Goal: Information Seeking & Learning: Find specific page/section

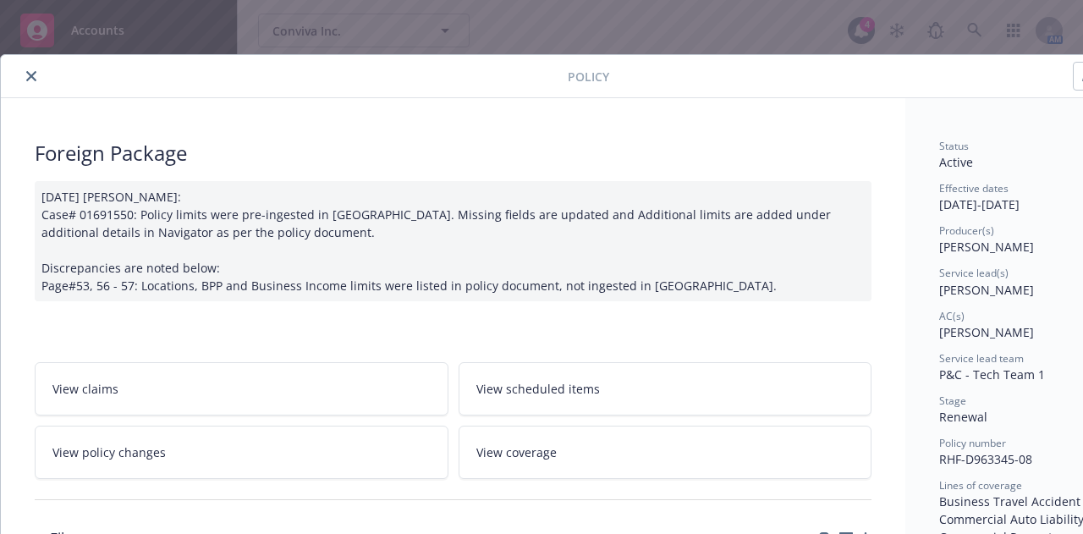
scroll to position [178, 0]
click at [37, 74] on button "close" at bounding box center [31, 76] width 20 height 20
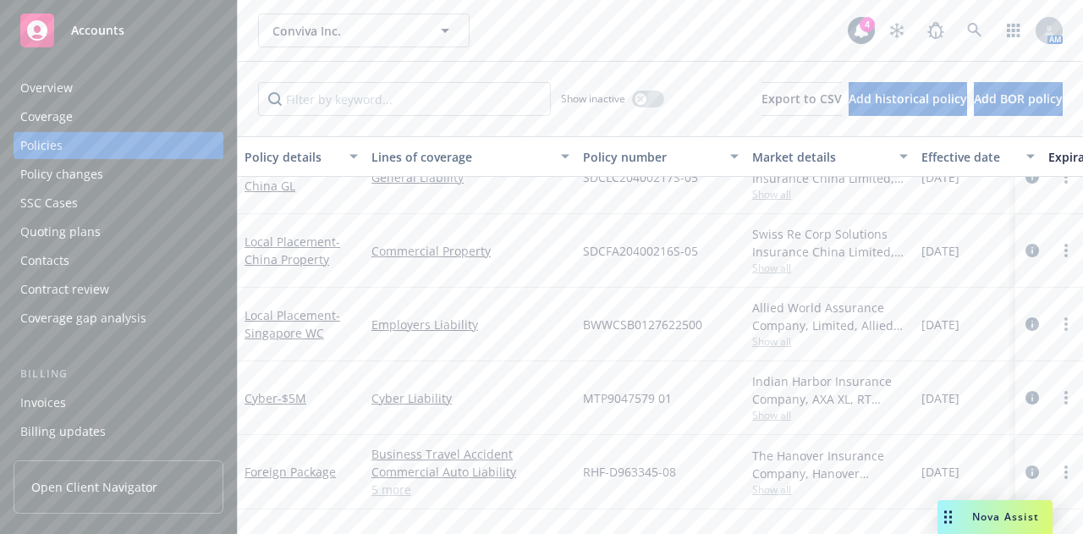
click at [541, 31] on div "Conviva Inc. Conviva Inc." at bounding box center [553, 31] width 590 height 34
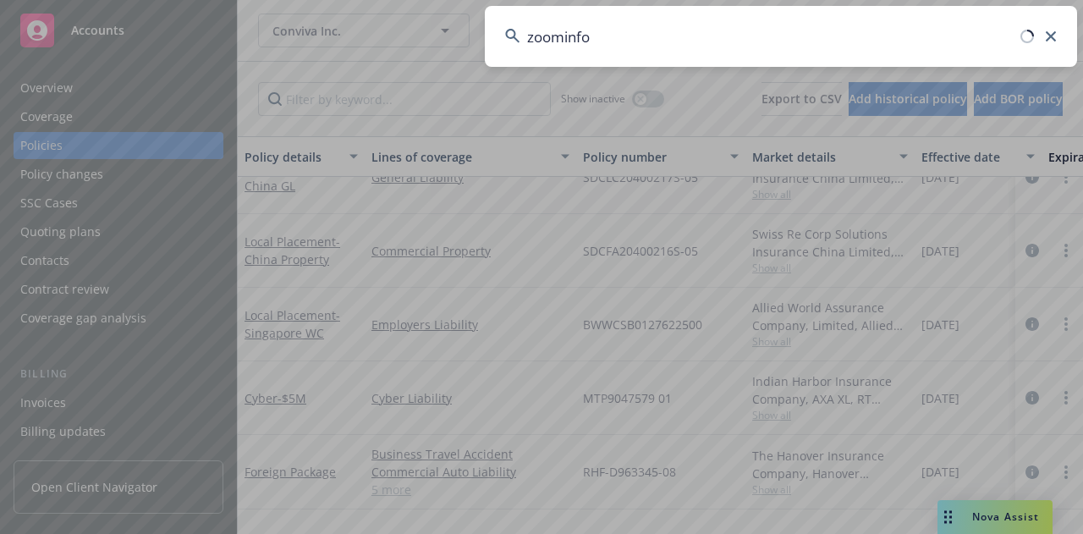
type input "zoominfo"
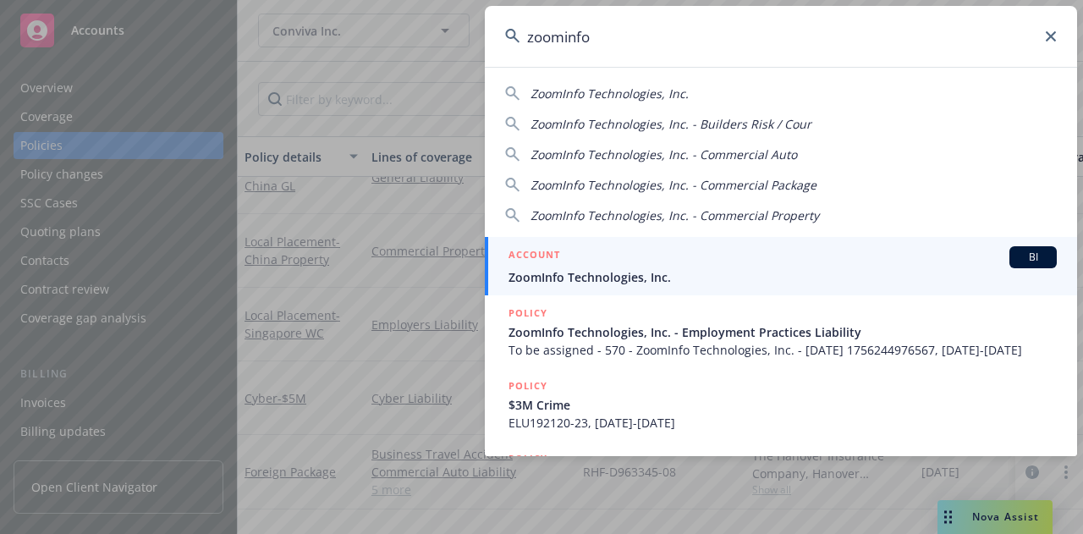
click at [646, 262] on div "ACCOUNT BI" at bounding box center [782, 257] width 548 height 22
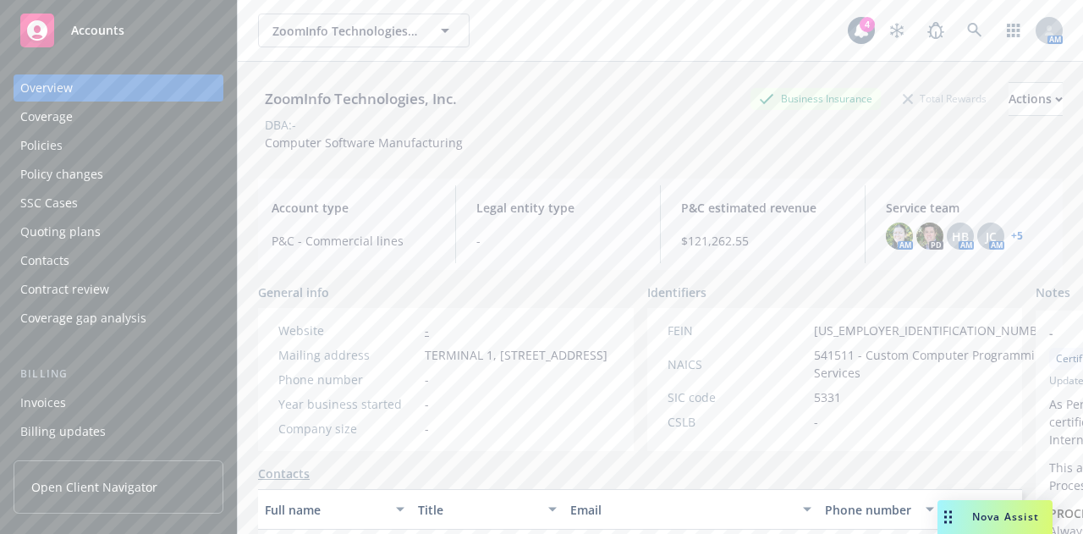
click at [73, 148] on div "Policies" at bounding box center [118, 145] width 196 height 27
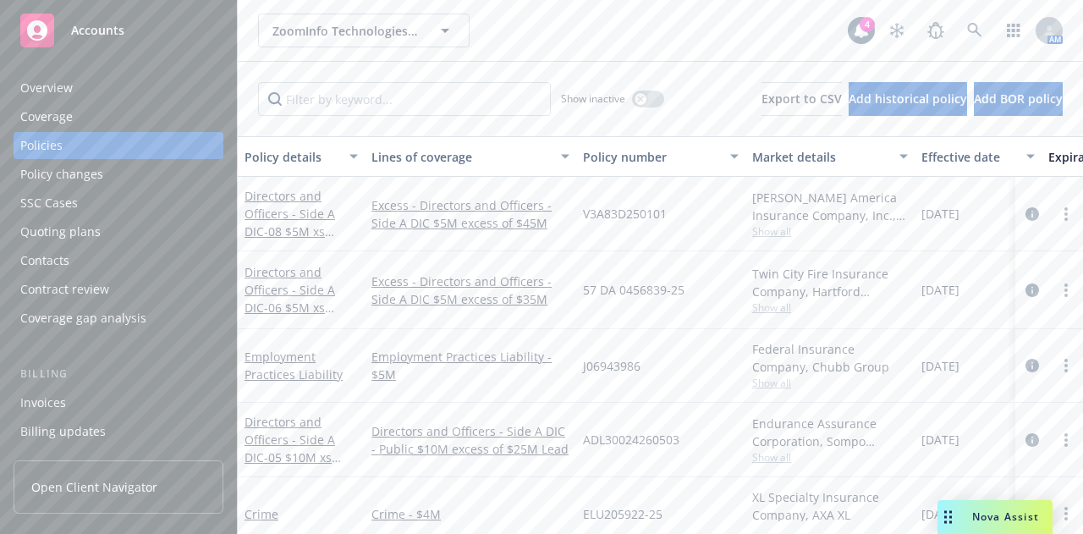
click at [129, 74] on div "Overview" at bounding box center [118, 87] width 196 height 27
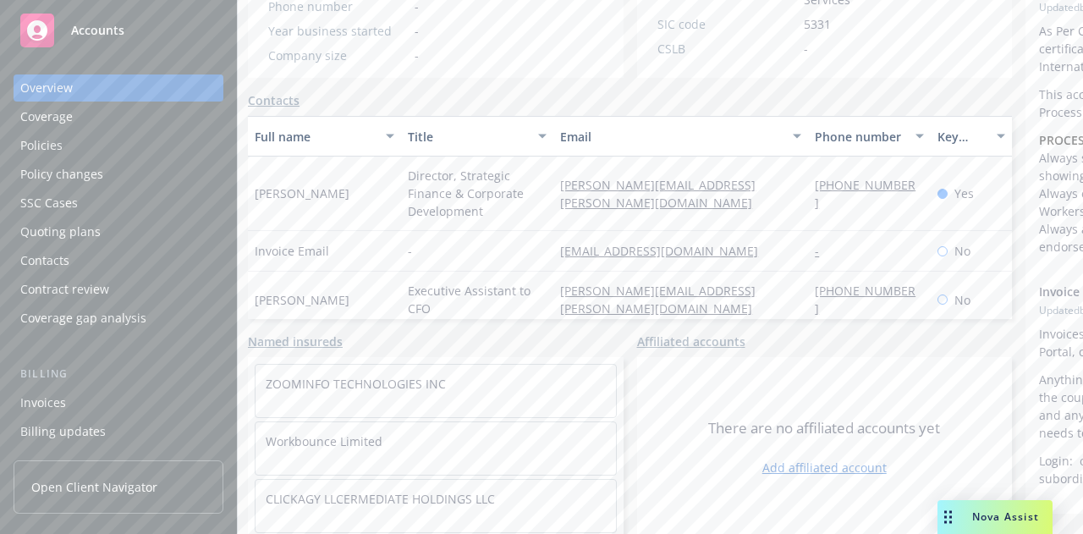
scroll to position [0, 10]
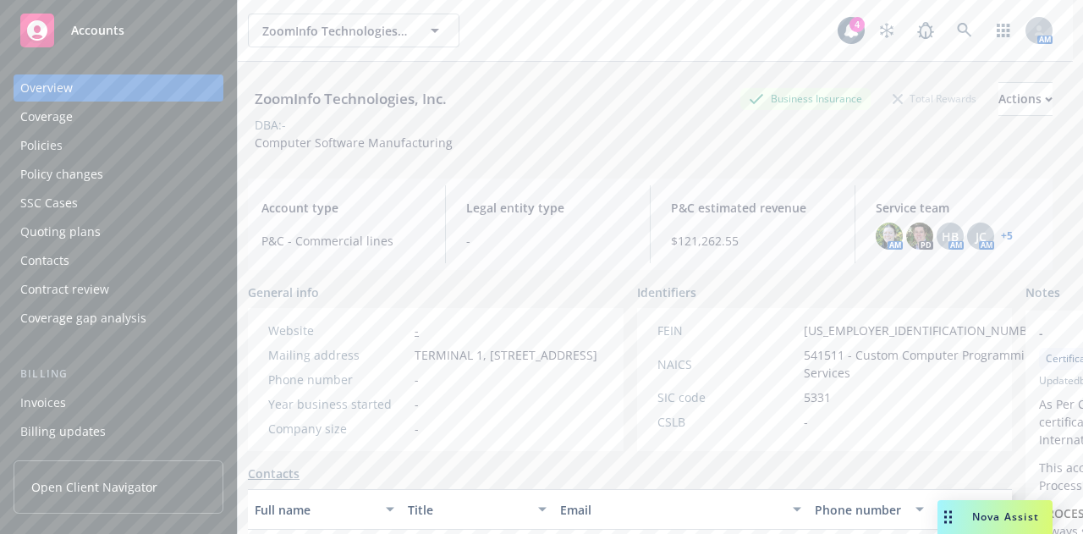
click at [508, 34] on div "ZoomInfo Technologies, Inc. ZoomInfo Technologies, Inc." at bounding box center [543, 31] width 590 height 34
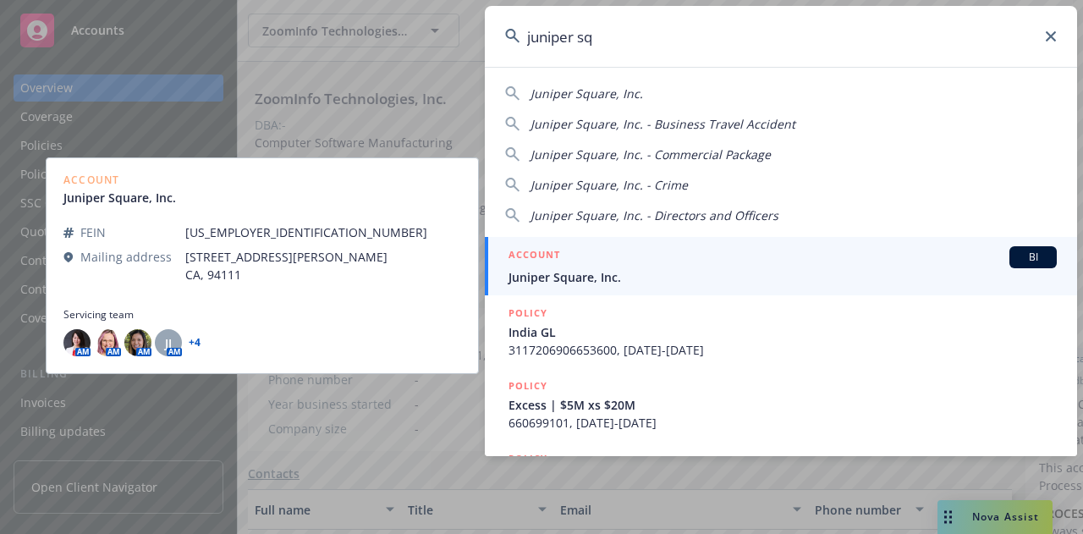
type input "juniper sq"
click at [691, 263] on div "ACCOUNT BI" at bounding box center [782, 257] width 548 height 22
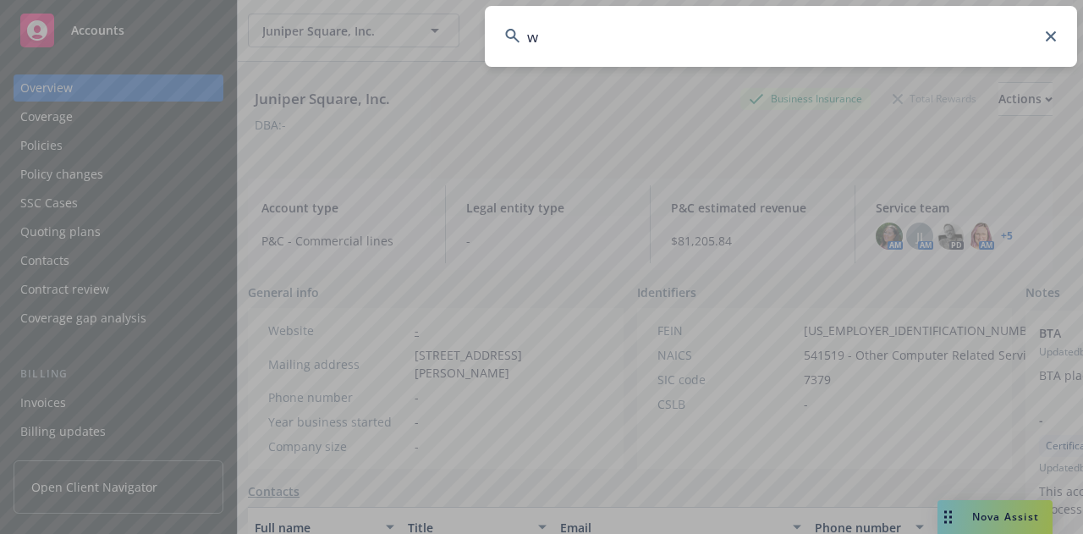
type input "we"
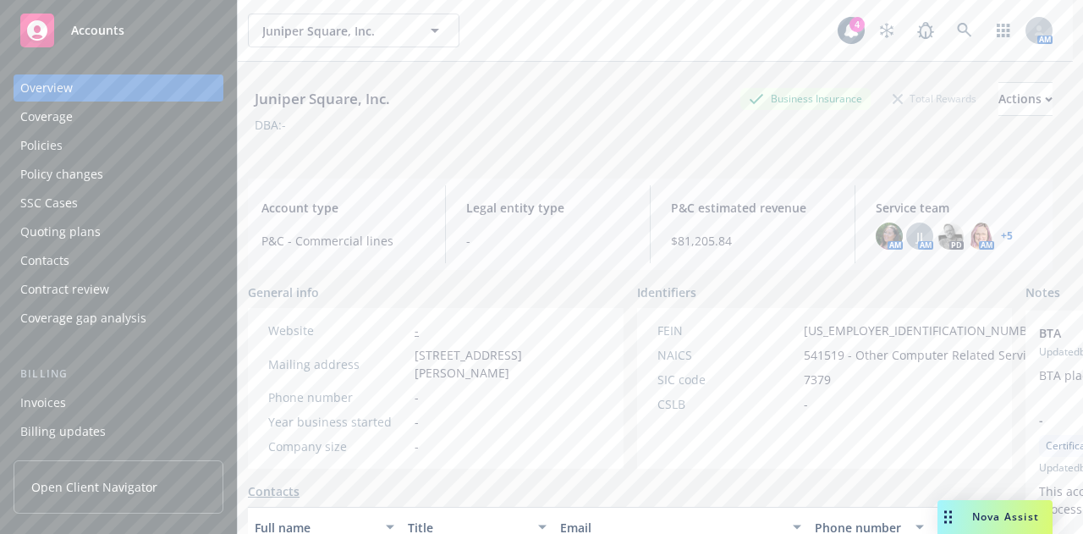
click at [167, 129] on div "Coverage" at bounding box center [118, 116] width 196 height 27
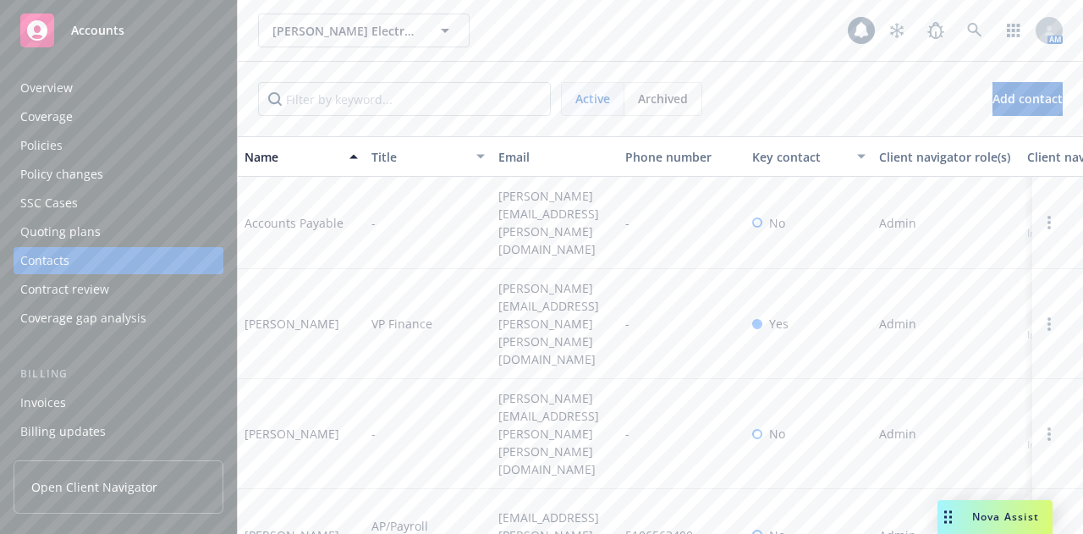
click at [141, 76] on div "Overview" at bounding box center [118, 87] width 196 height 27
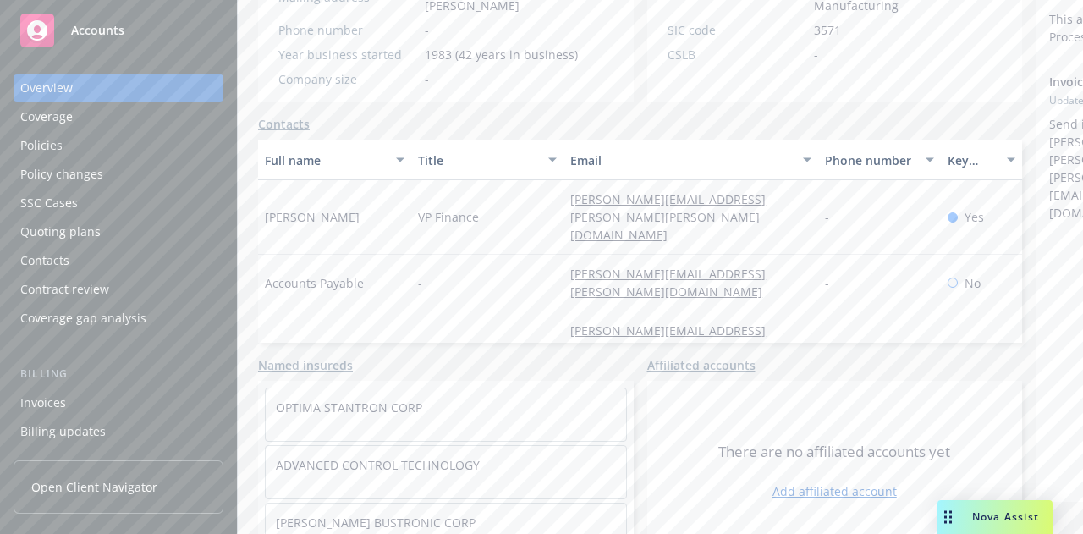
scroll to position [387, 0]
click at [290, 123] on div "General info Website www.elma.com Mailing address 44350 Grimmer Blvd., Fremont,…" at bounding box center [640, 228] width 764 height 662
click at [278, 126] on link "Contacts" at bounding box center [284, 122] width 52 height 18
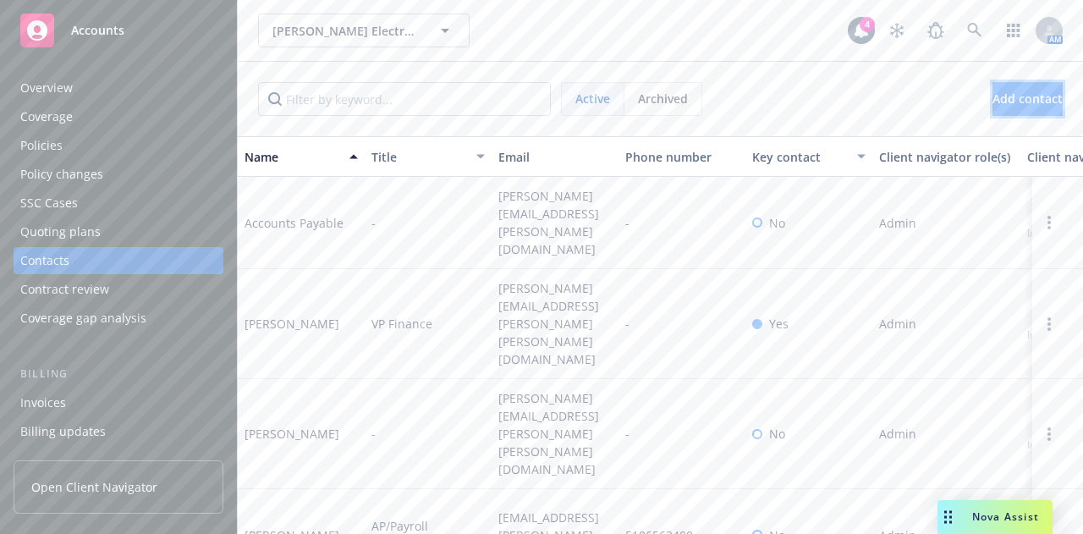
click at [1013, 102] on span "Add contact" at bounding box center [1027, 99] width 70 height 16
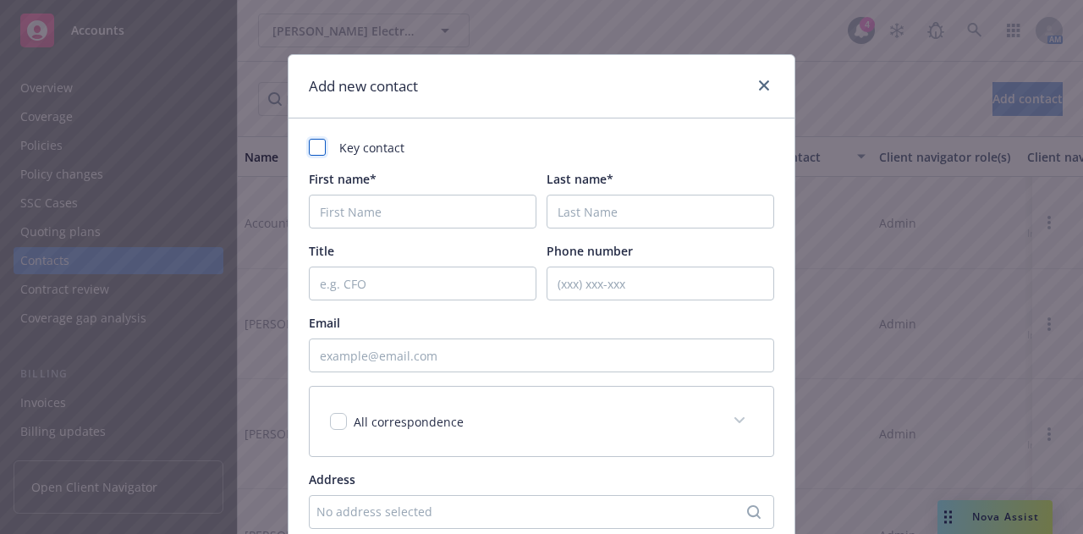
click at [309, 146] on div at bounding box center [317, 147] width 17 height 17
checkbox input "true"
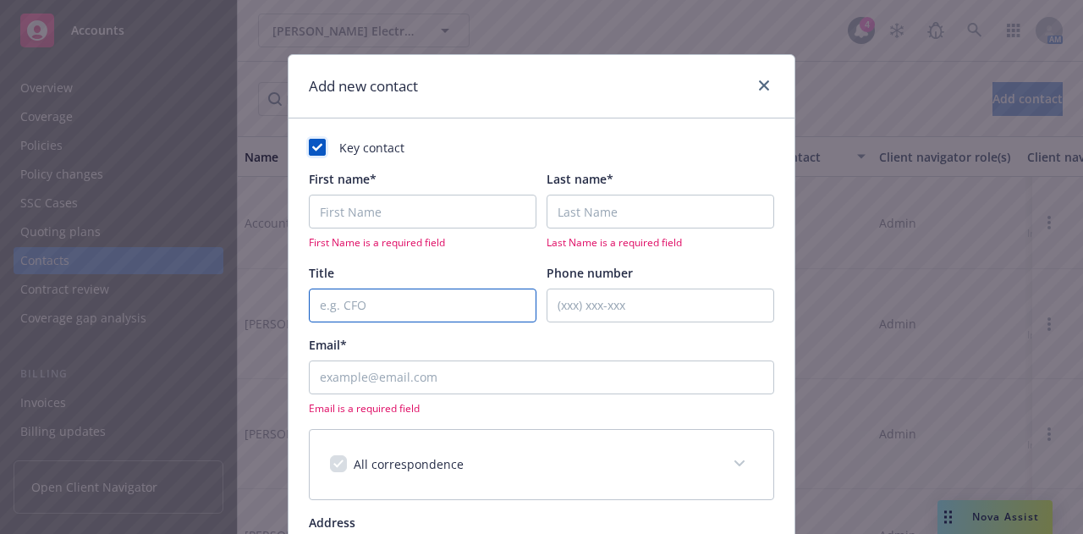
click at [389, 309] on input "Title" at bounding box center [423, 305] width 228 height 34
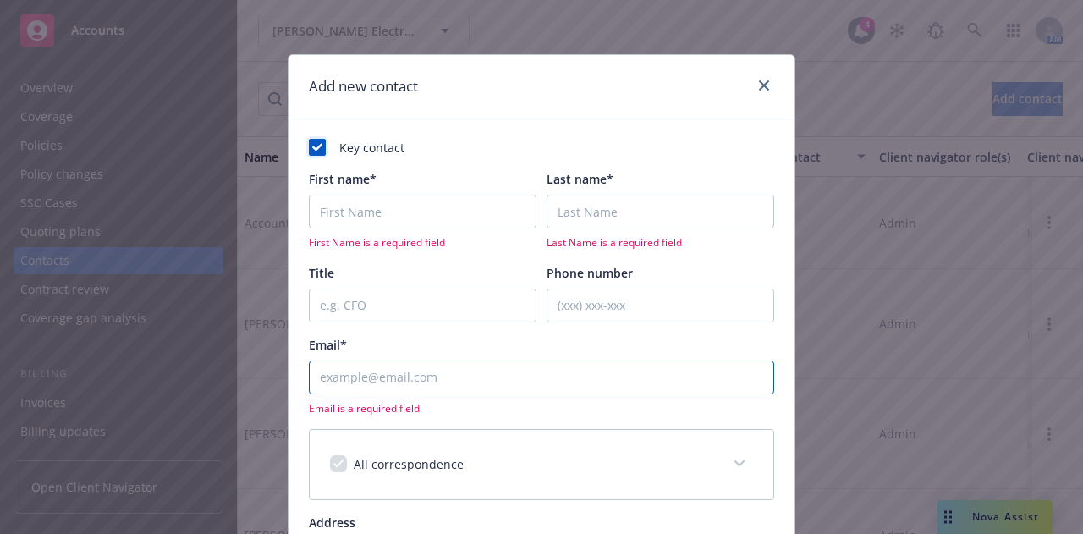
click at [343, 378] on input "Email*" at bounding box center [541, 377] width 465 height 34
paste input "anupama.iyer@elma.com"
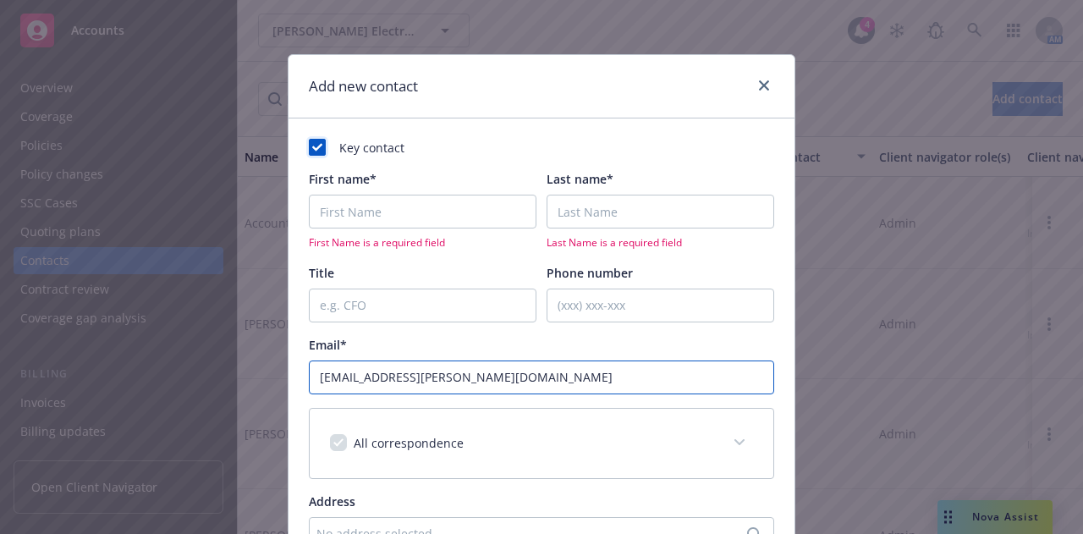
click at [338, 373] on input "anupama.iyer@elma.com" at bounding box center [541, 377] width 465 height 34
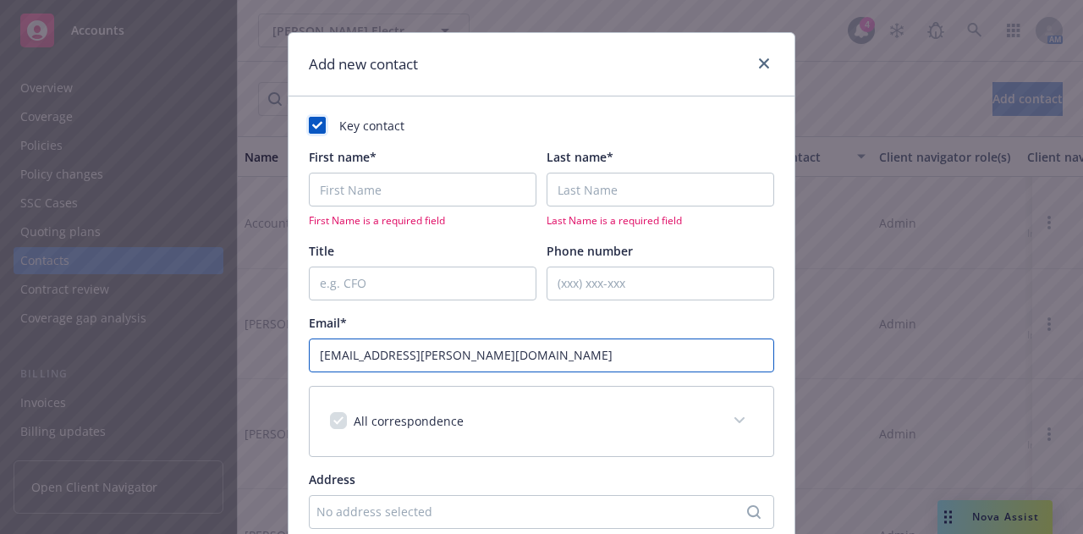
type input "anupama.iyer@elma.com"
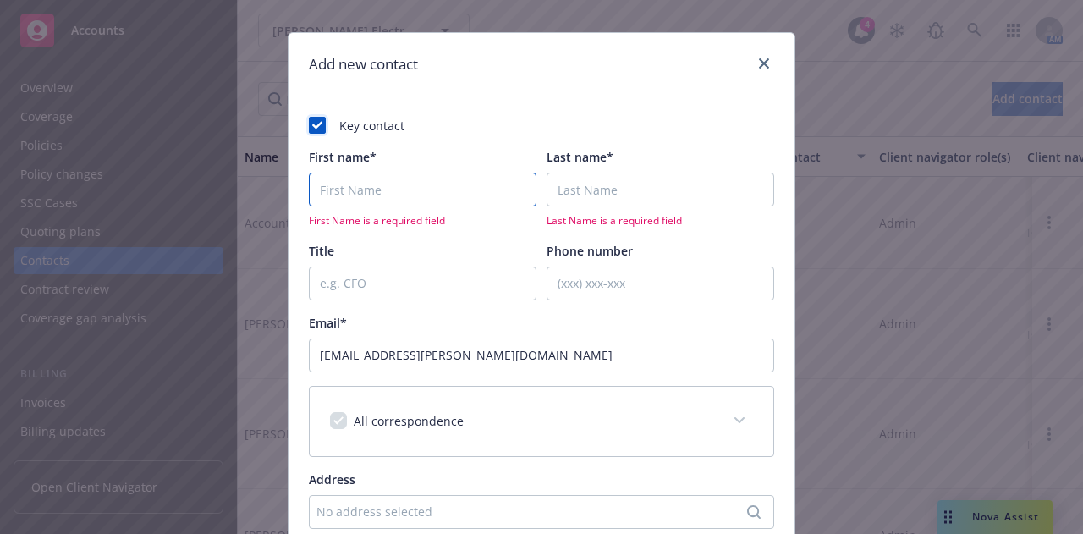
click at [352, 178] on input "First name*" at bounding box center [423, 190] width 228 height 34
paste input "anupama"
type input "Anupama"
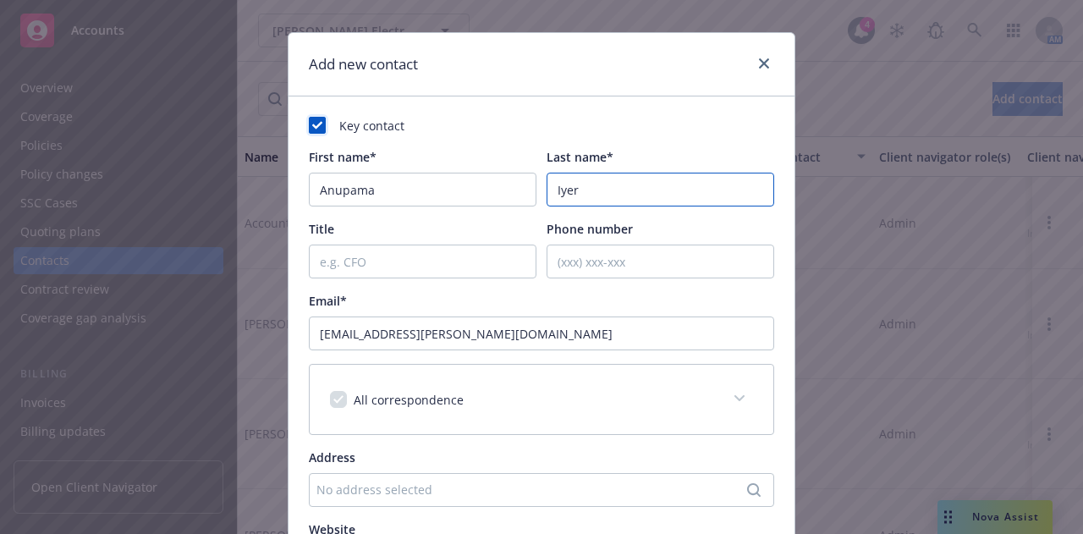
type input "Iyer"
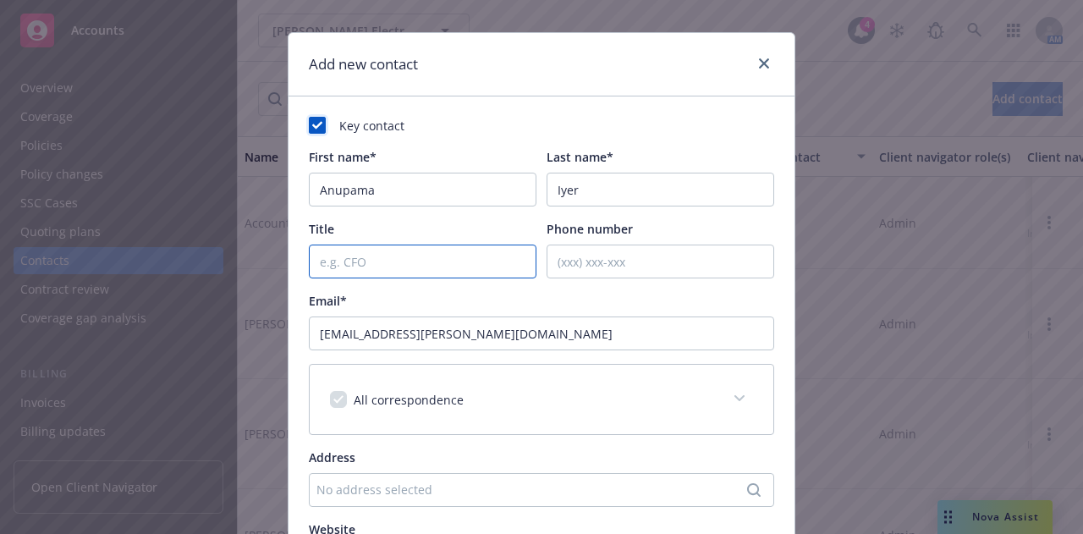
click at [403, 250] on input "Title" at bounding box center [423, 261] width 228 height 34
click at [363, 268] on input "Interim of VP Finance" at bounding box center [423, 261] width 228 height 34
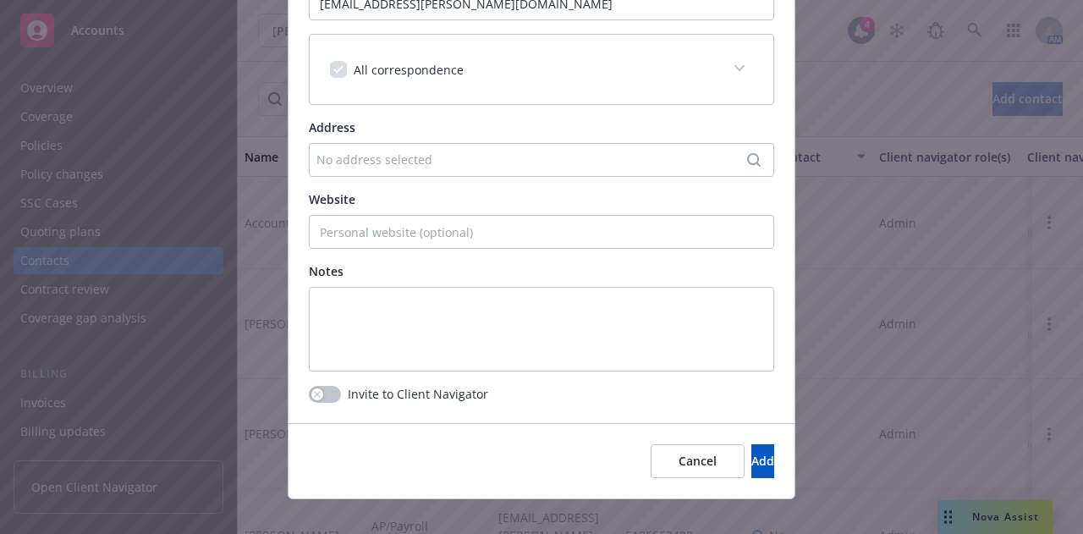
scroll to position [370, 0]
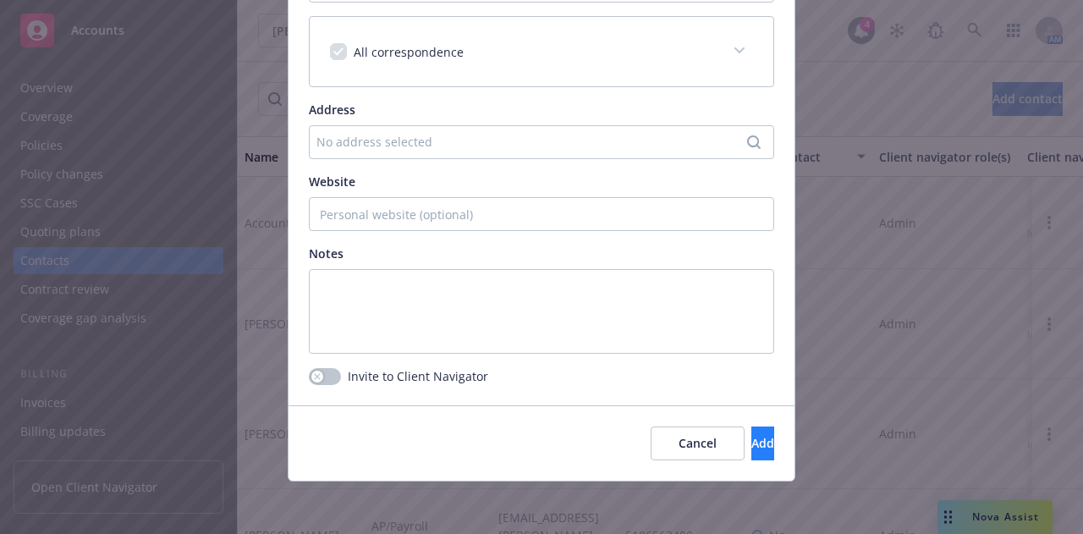
type input "Interim VP Finance"
click at [751, 442] on span "Add" at bounding box center [762, 443] width 23 height 16
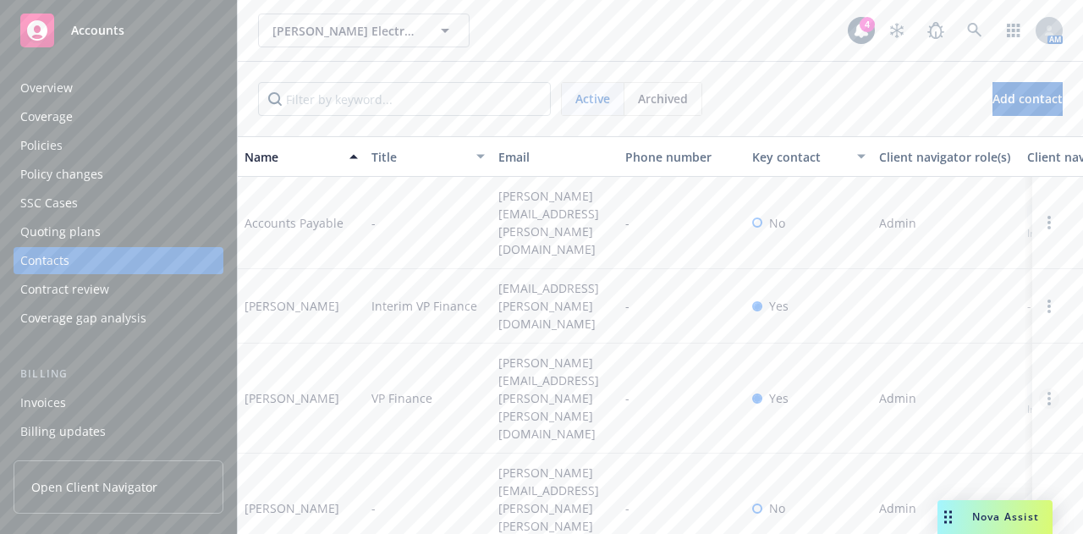
click at [1039, 388] on link "Open options" at bounding box center [1049, 398] width 20 height 20
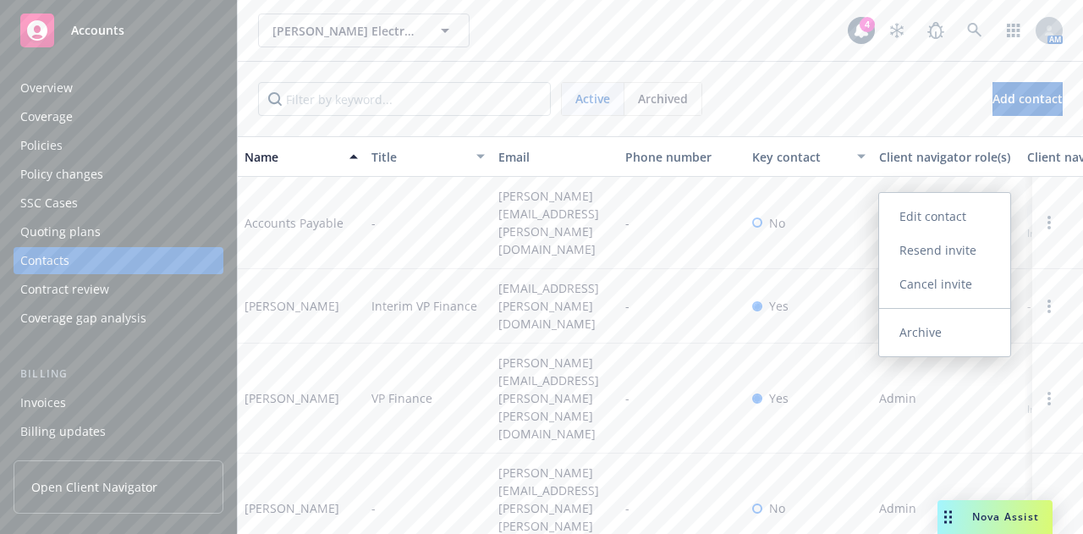
click at [942, 341] on link "Archive" at bounding box center [944, 333] width 131 height 34
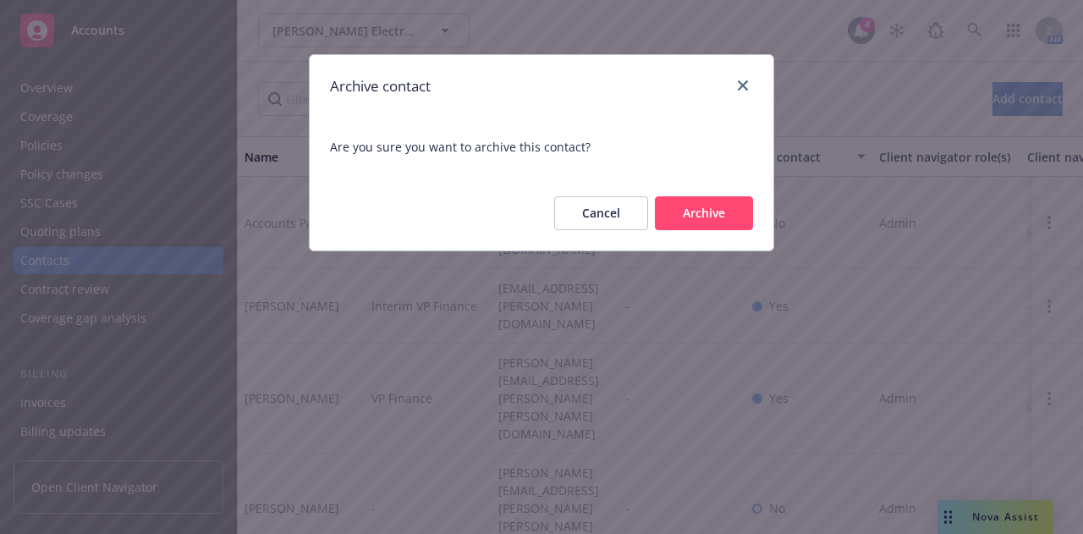
click at [694, 216] on button "Archive" at bounding box center [704, 213] width 98 height 34
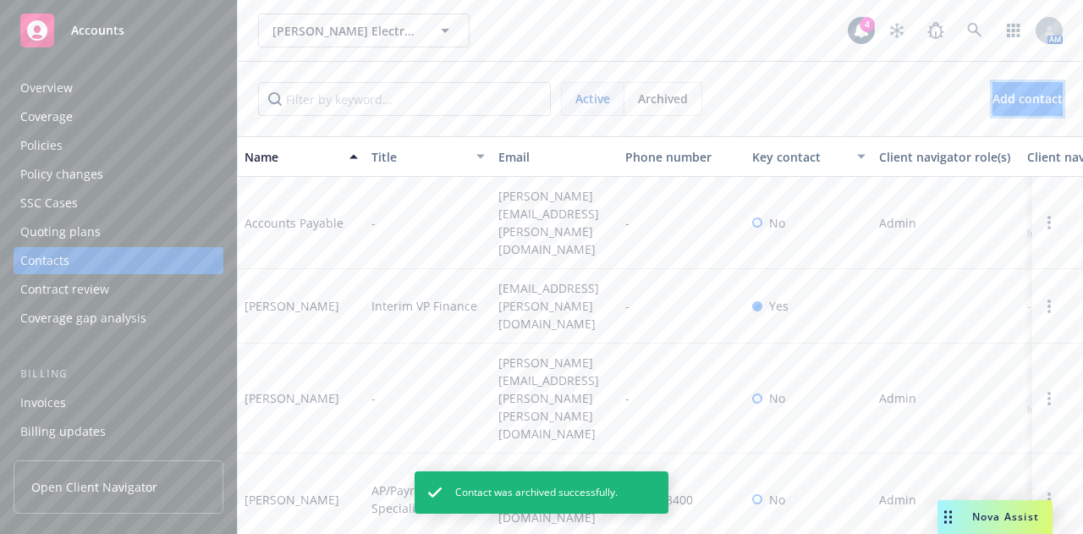
click at [992, 102] on span "Add contact" at bounding box center [1027, 99] width 70 height 16
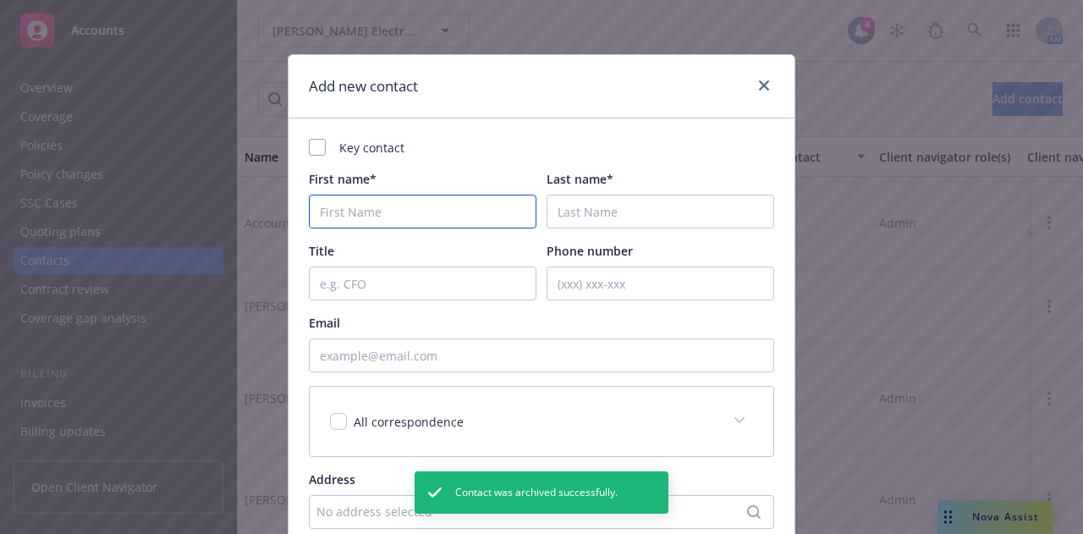
click at [404, 198] on input "First name*" at bounding box center [423, 212] width 228 height 34
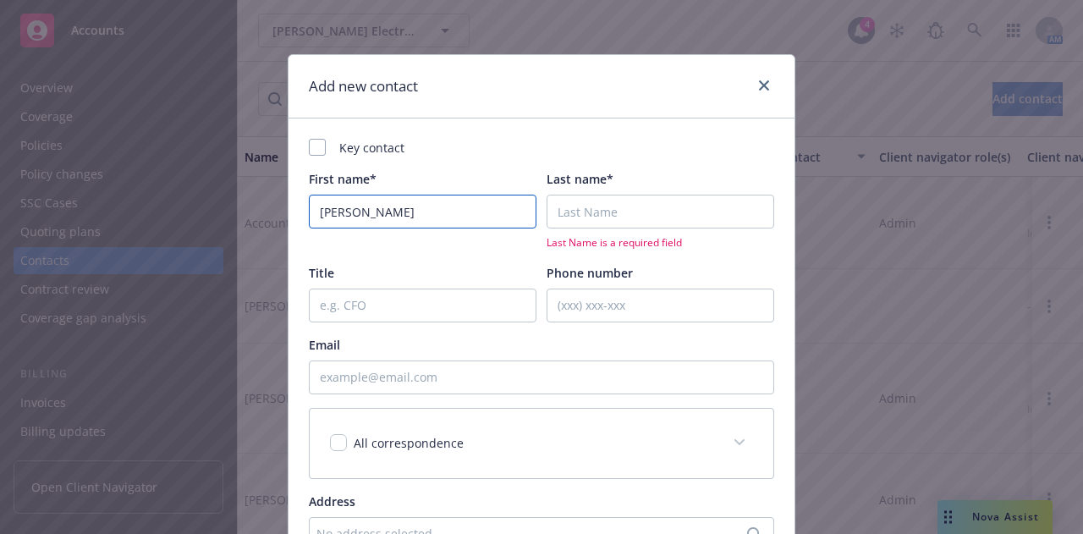
type input "Diane"
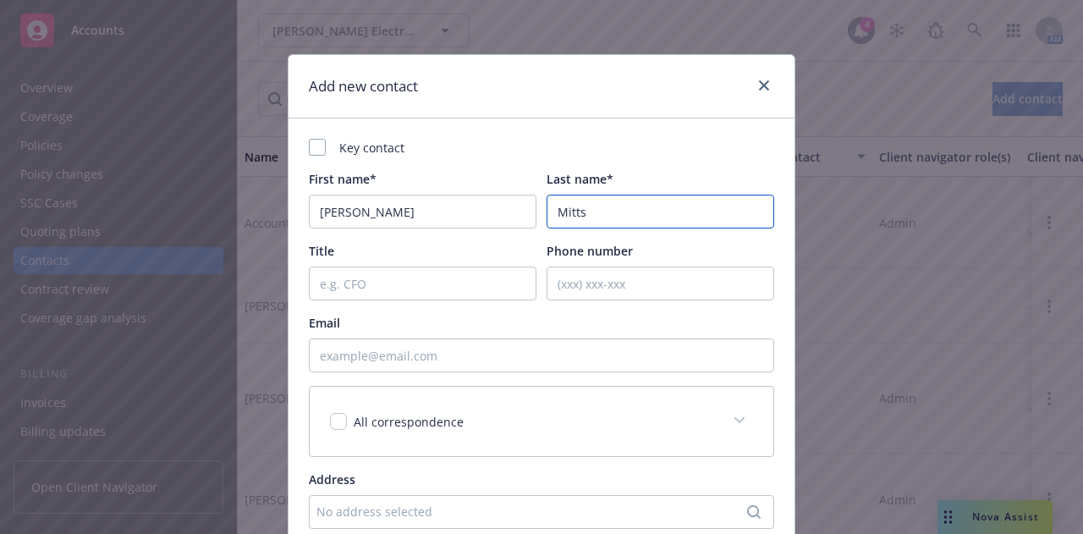
type input "Mitts"
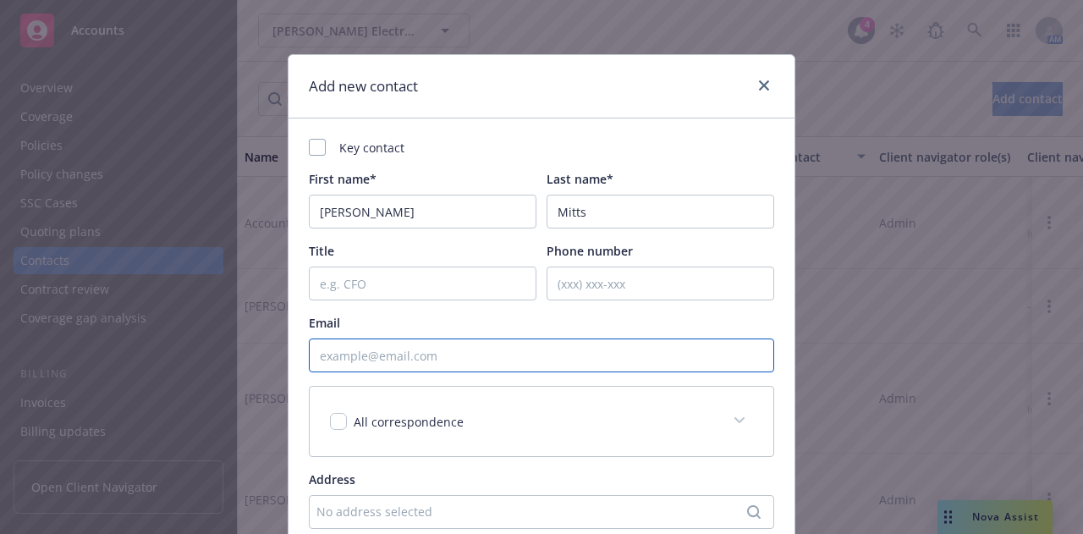
click at [387, 348] on input "Email" at bounding box center [541, 355] width 465 height 34
paste input "Diane Mitts <diane.mitts@elma.com>"
type input "diane.mitts@elma.com"
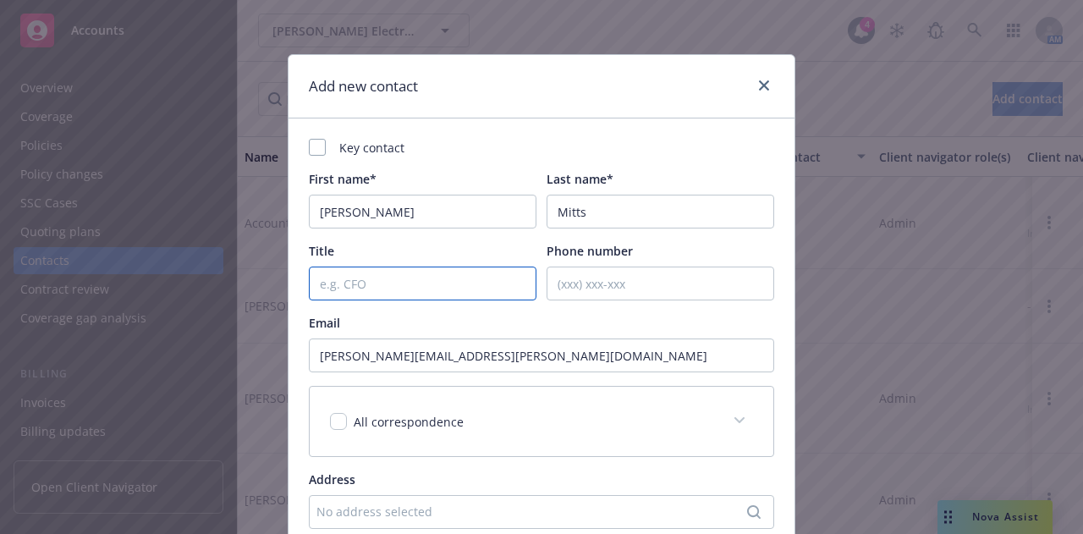
click at [398, 275] on input "Title" at bounding box center [423, 283] width 228 height 34
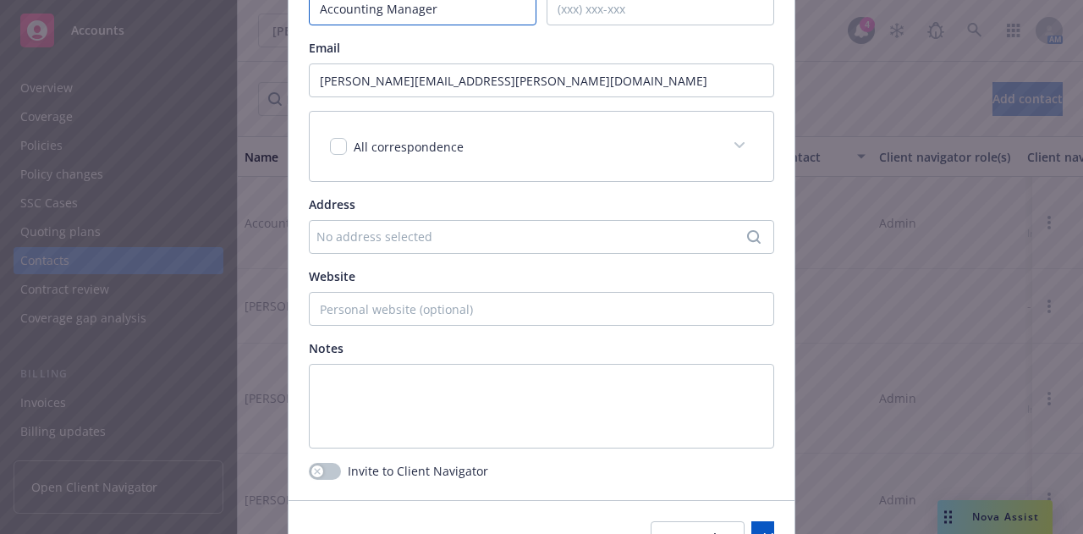
scroll to position [299, 0]
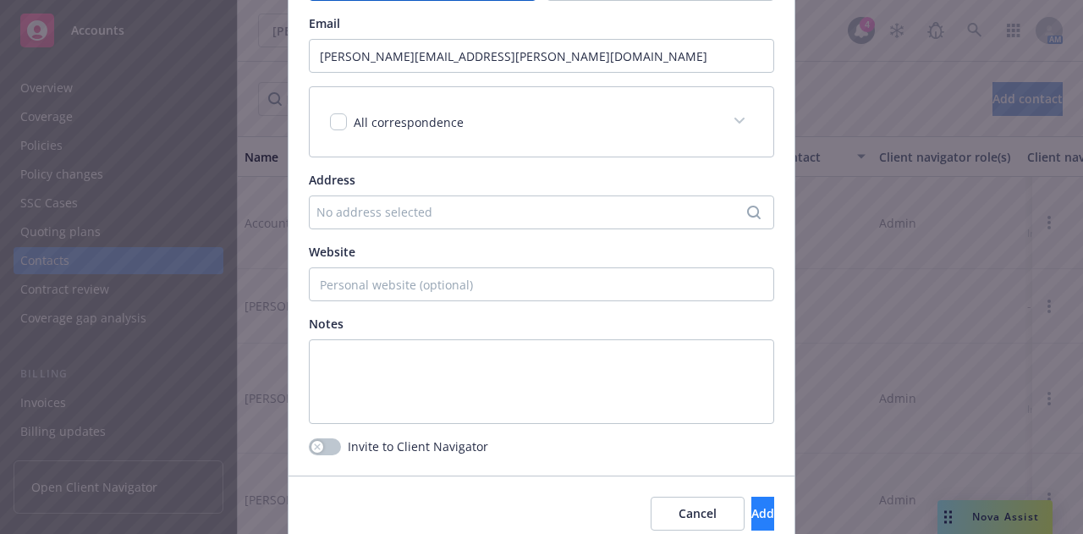
type input "Accounting Manager"
click at [751, 514] on span "Add" at bounding box center [762, 513] width 23 height 16
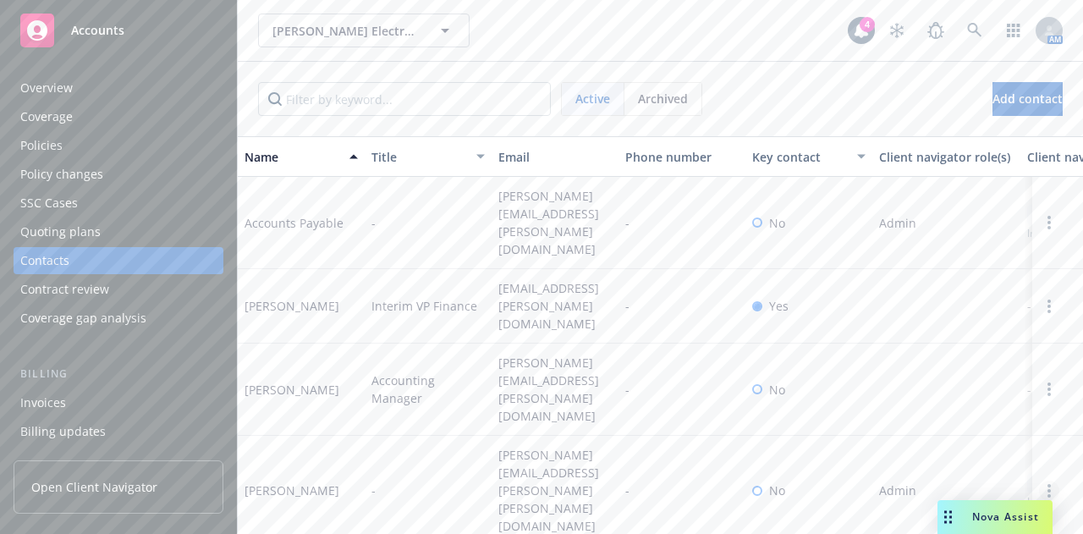
click at [1047, 489] on circle "Open options" at bounding box center [1048, 490] width 3 height 3
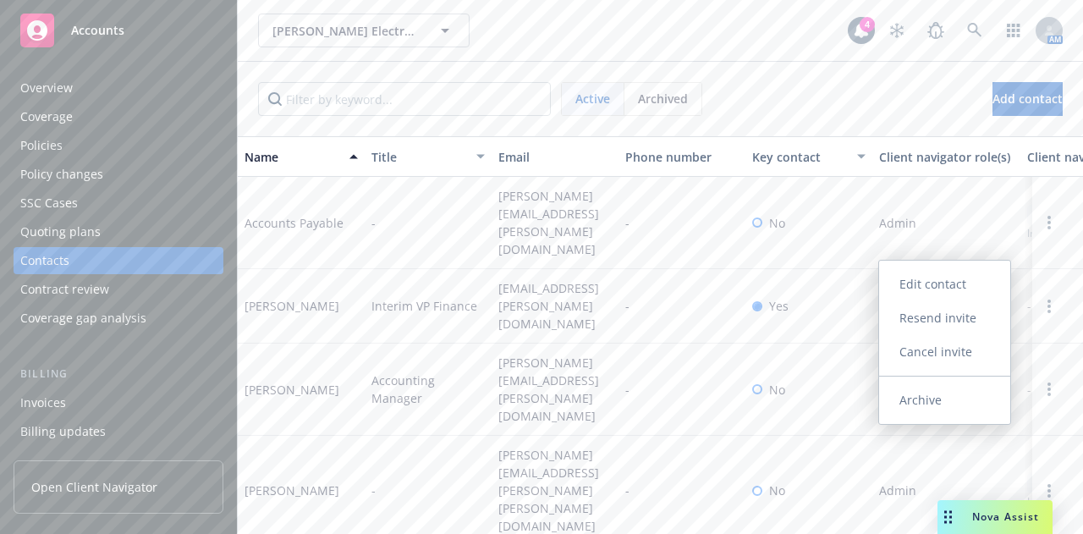
click at [942, 288] on link "Edit contact" at bounding box center [944, 284] width 131 height 34
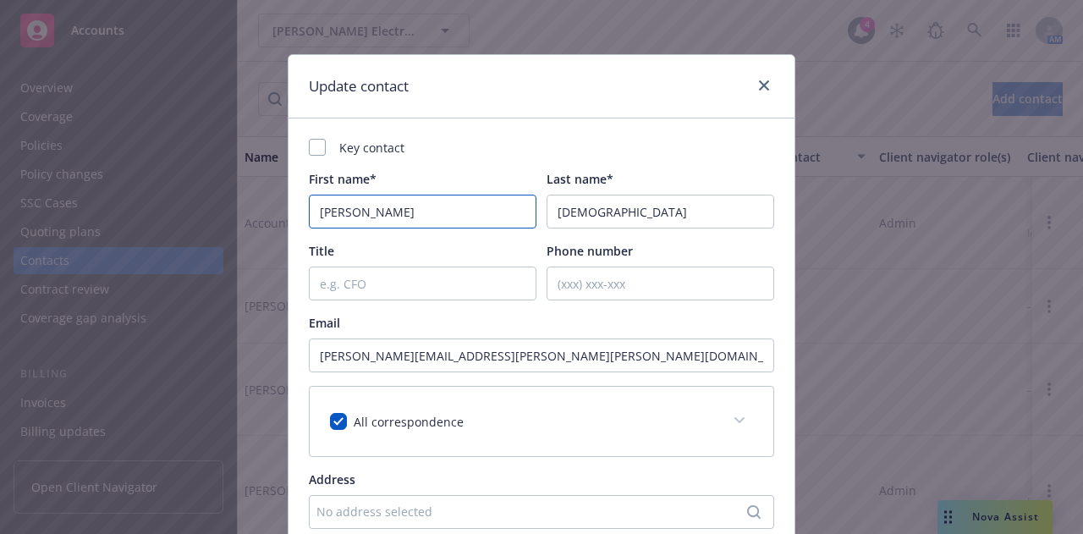
click at [352, 204] on input "Marlene" at bounding box center [423, 212] width 228 height 34
type input "Marlen"
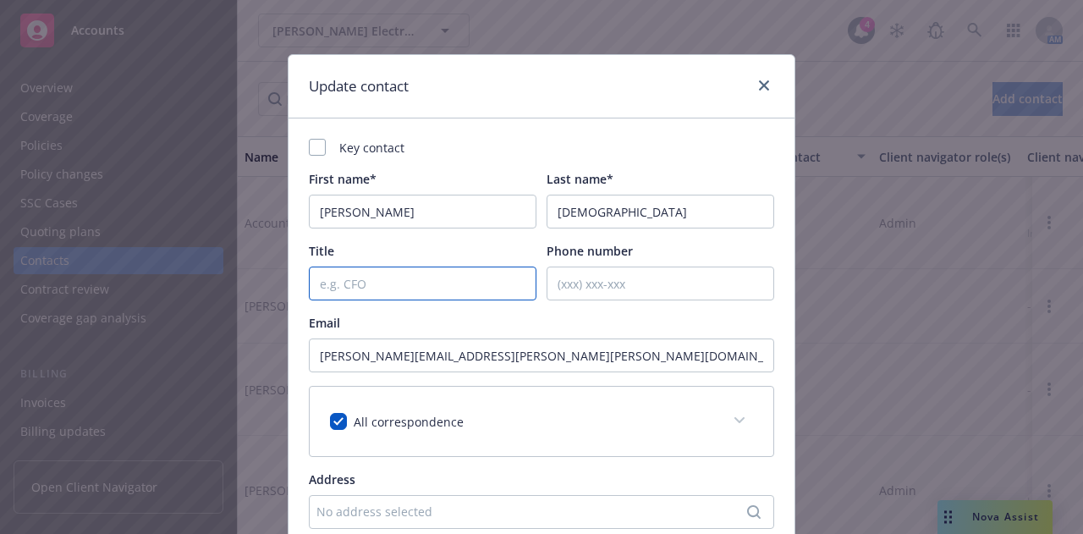
click at [399, 290] on input "Title" at bounding box center [423, 283] width 228 height 34
type input "c"
click at [335, 280] on input "Chief Finance Manager" at bounding box center [423, 283] width 228 height 34
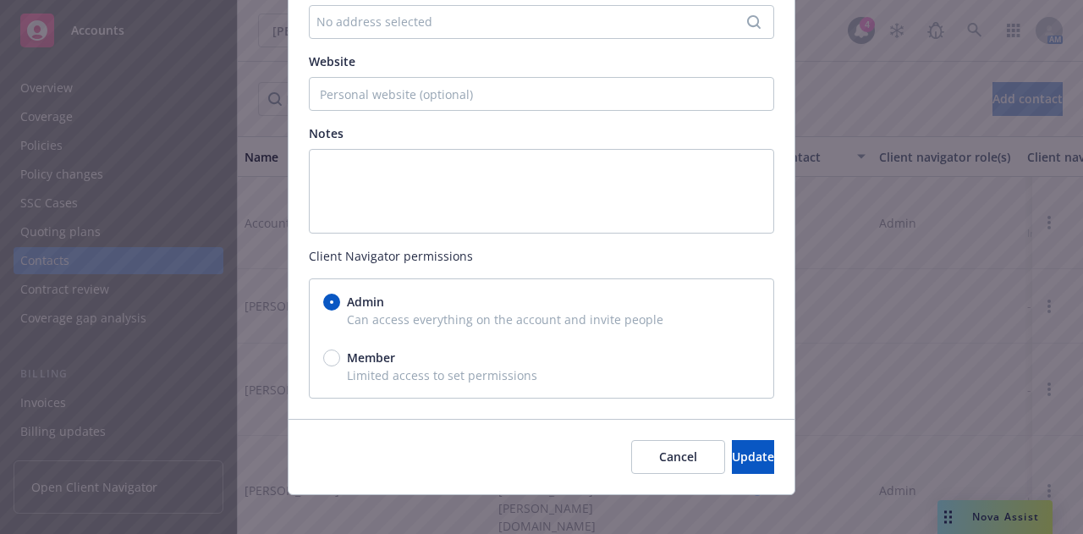
scroll to position [502, 0]
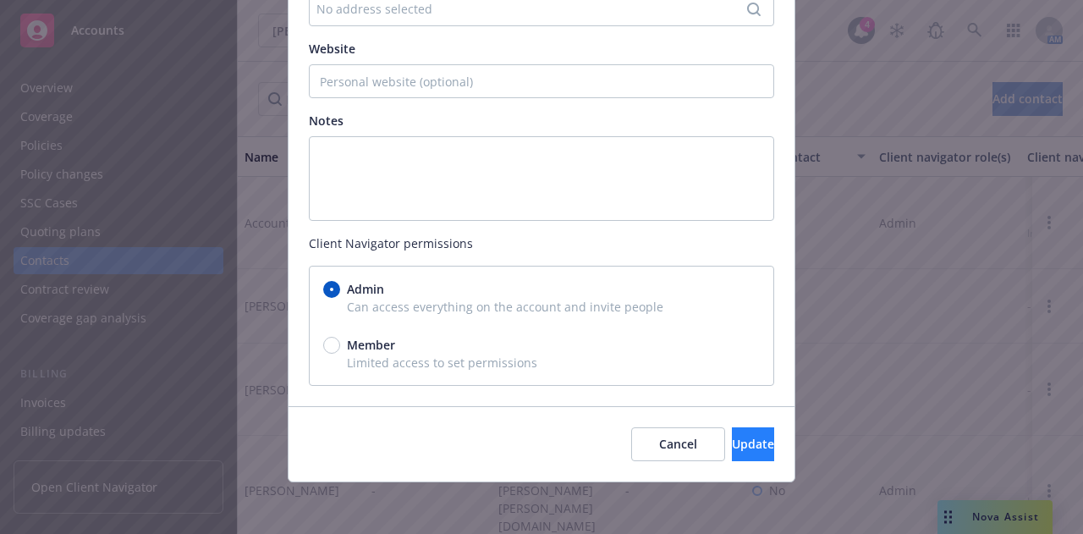
type input "Senior Finance Manager"
click at [733, 446] on span "Update" at bounding box center [753, 444] width 42 height 16
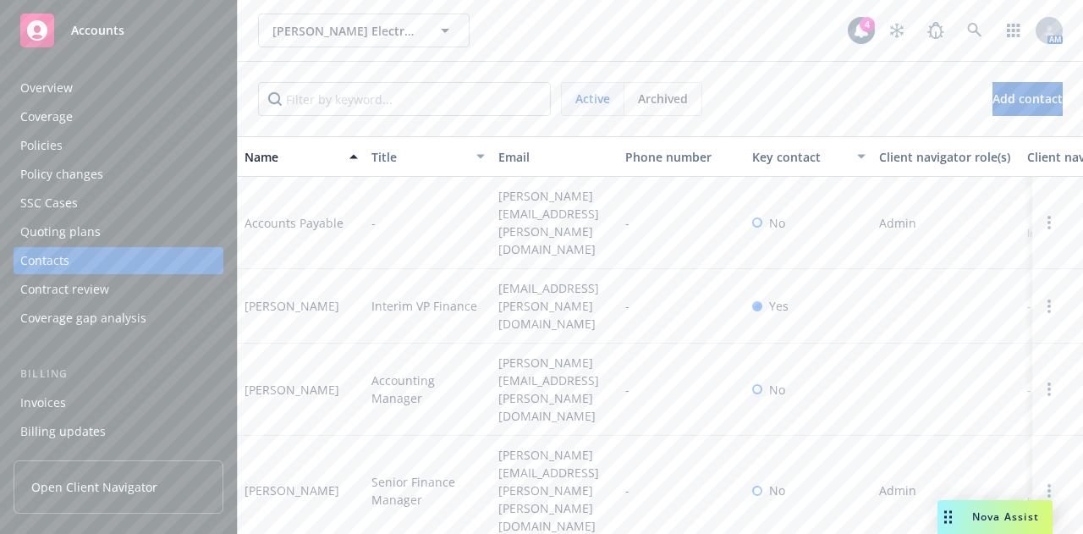
click at [92, 85] on div "Overview" at bounding box center [118, 87] width 196 height 27
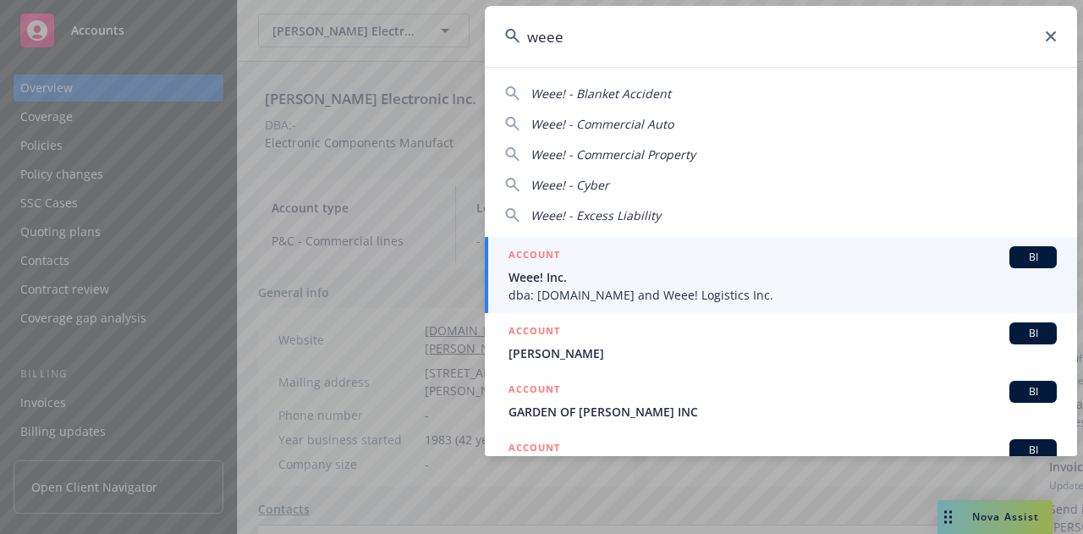
type input "weee"
click at [612, 288] on span "dba: Sayweee.com and Weee! Logistics Inc." at bounding box center [782, 295] width 548 height 18
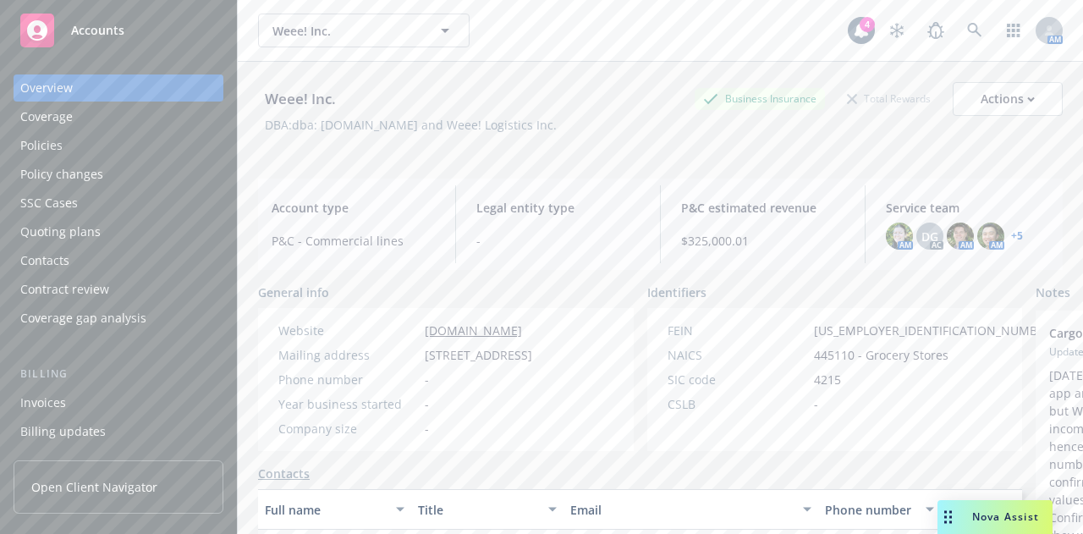
click at [149, 146] on div "Policies" at bounding box center [118, 145] width 196 height 27
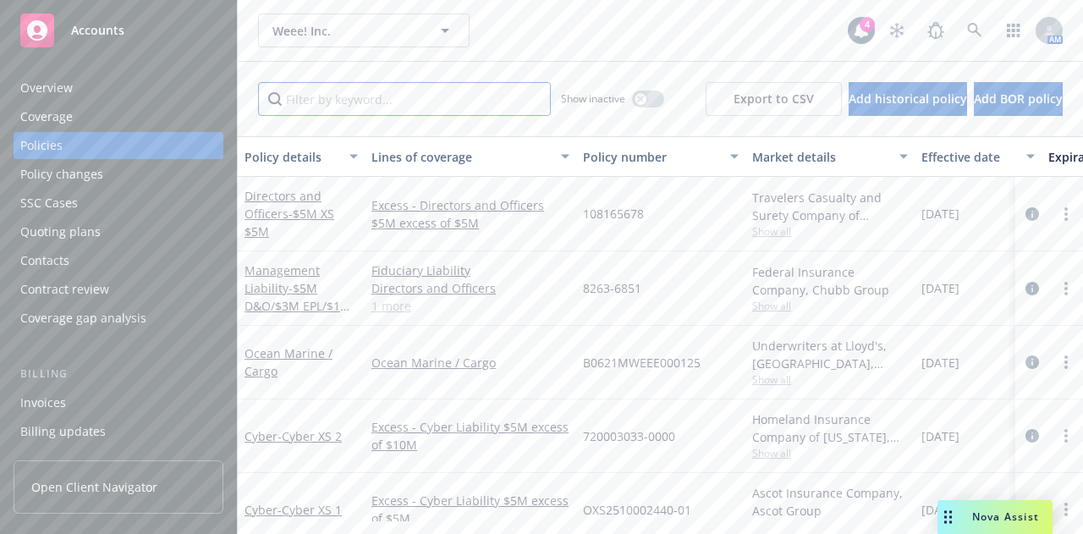
click at [361, 97] on input "Filter by keyword..." at bounding box center [404, 99] width 293 height 34
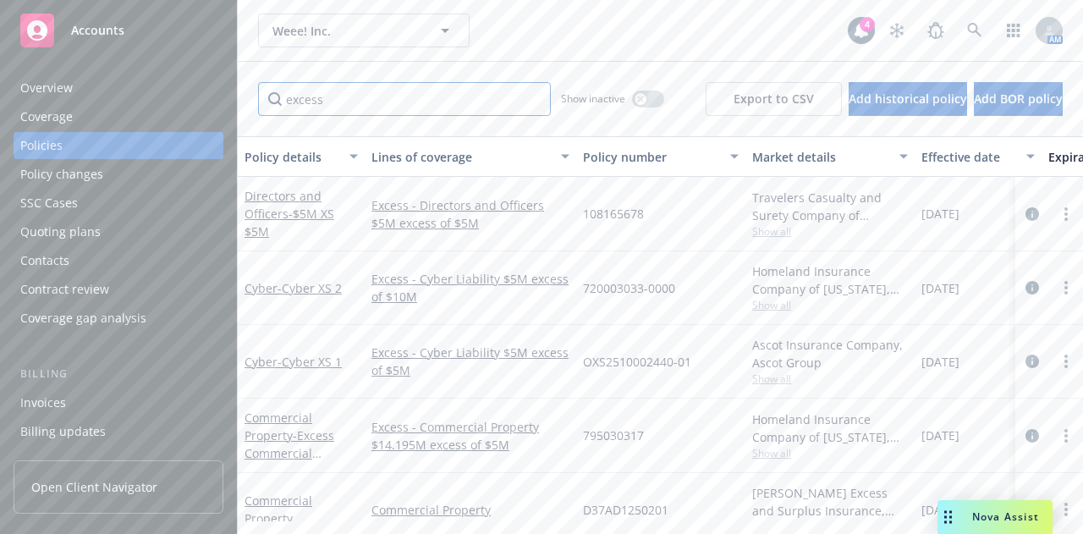
type input "excess"
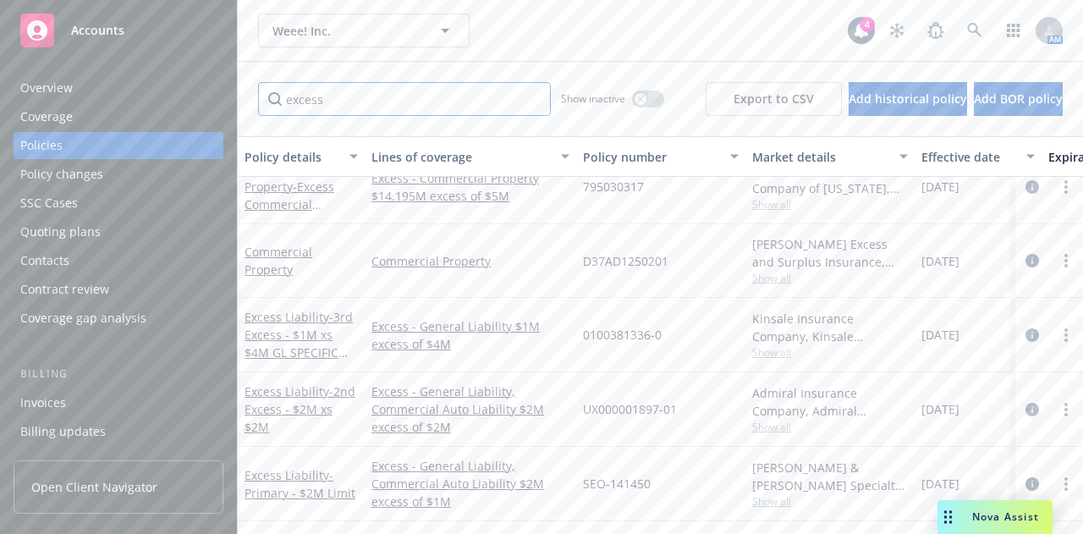
scroll to position [247, 0]
click at [303, 476] on span "- Primary - $2M Limit" at bounding box center [299, 484] width 111 height 34
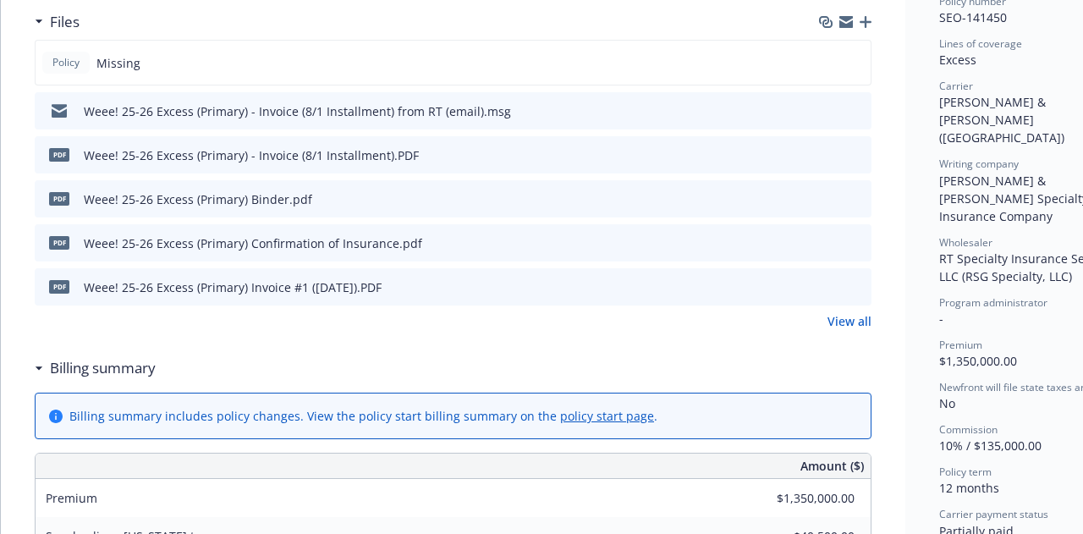
scroll to position [466, 0]
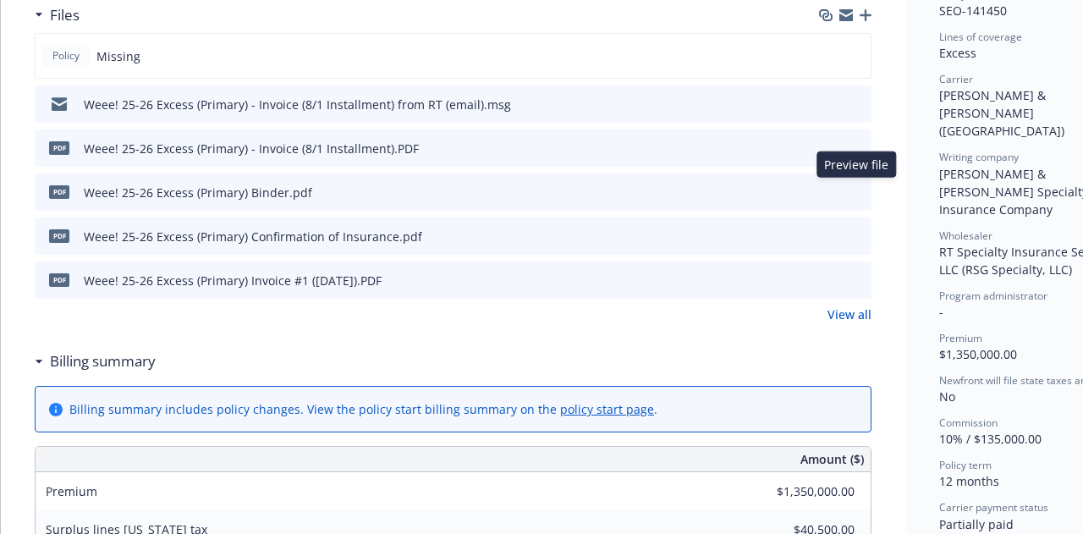
click at [862, 185] on icon "preview file" at bounding box center [855, 191] width 15 height 12
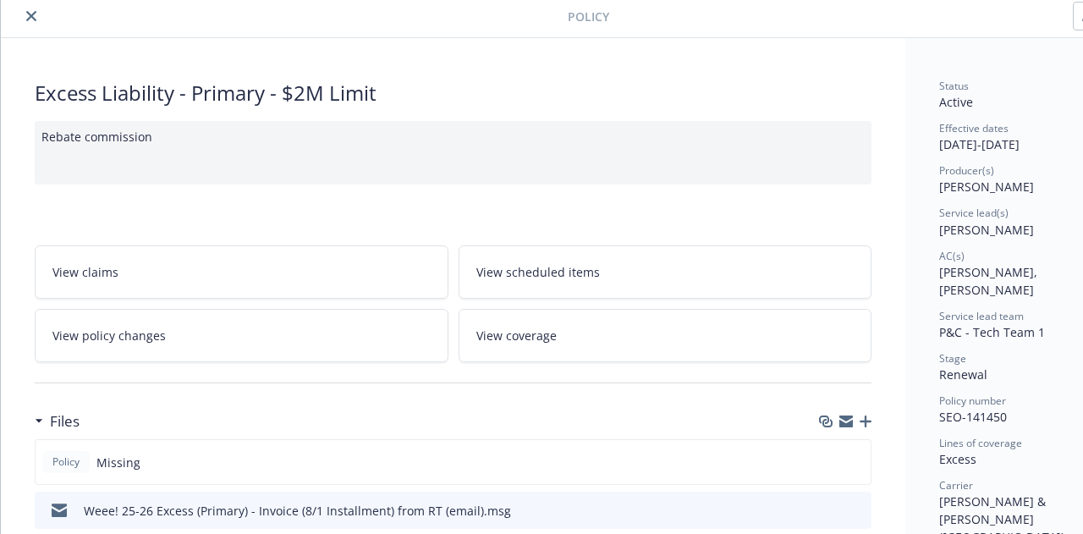
scroll to position [28, 0]
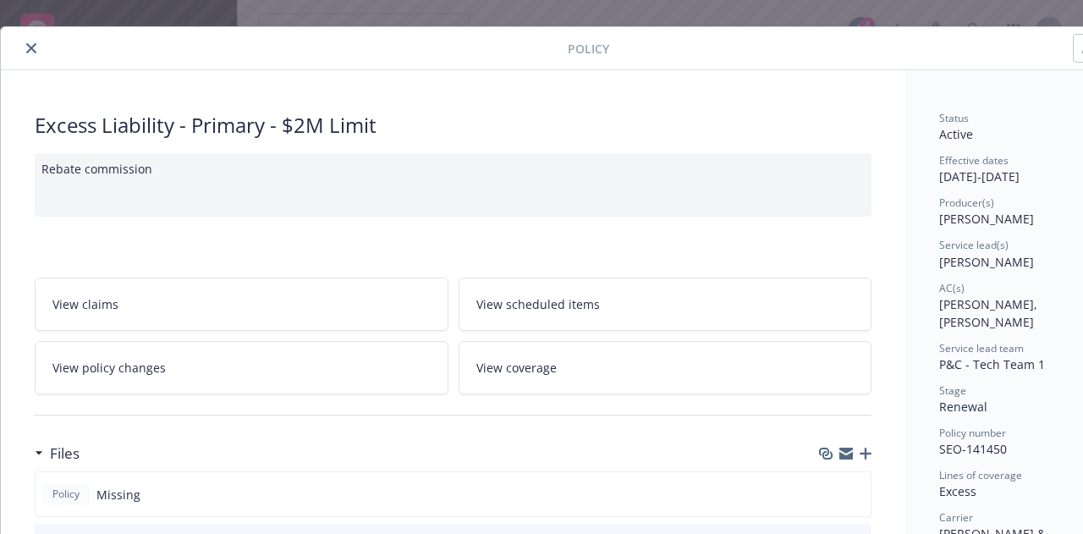
click at [27, 52] on icon "close" at bounding box center [31, 48] width 10 height 10
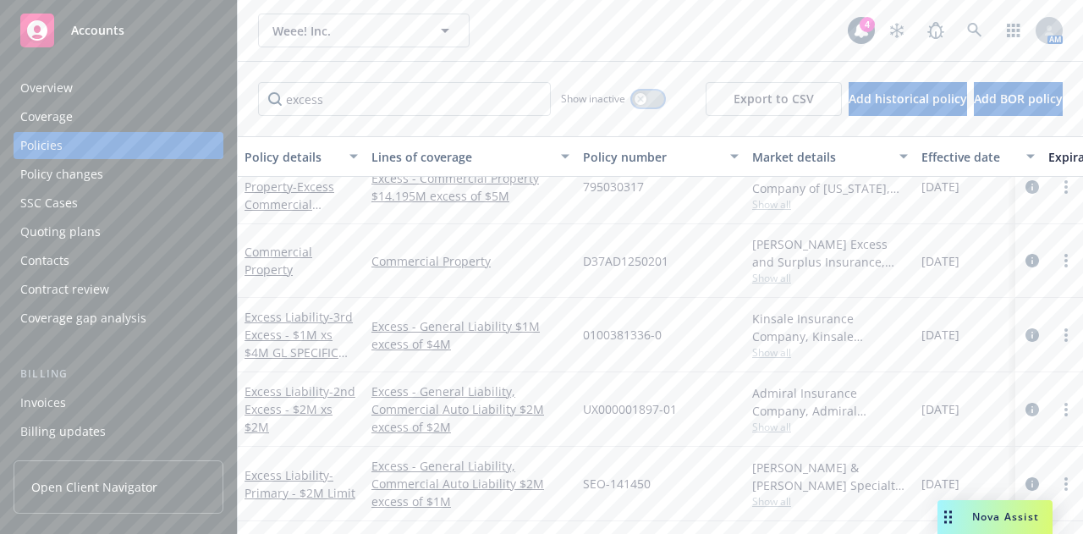
click at [632, 92] on button "button" at bounding box center [648, 99] width 32 height 17
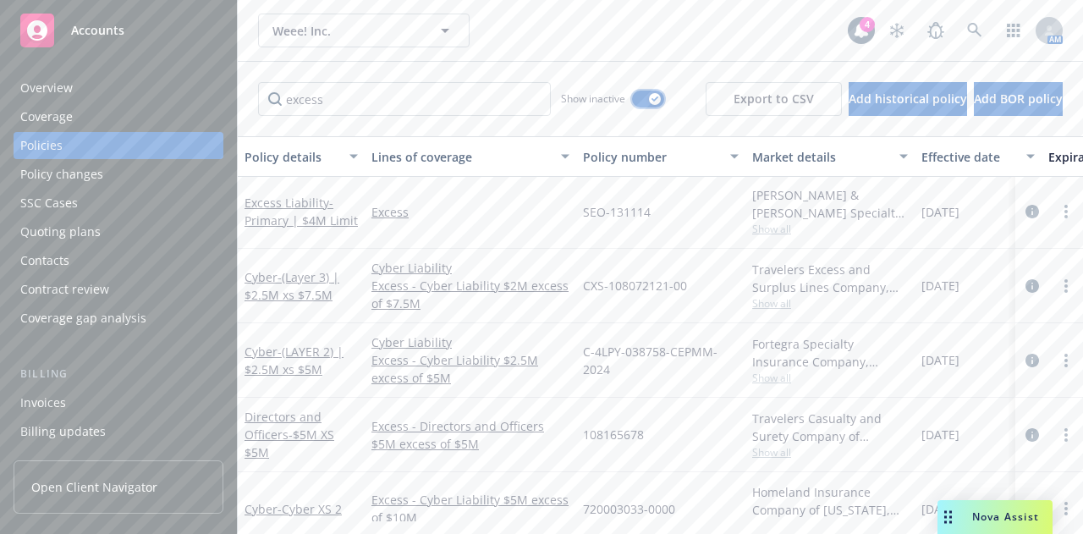
scroll to position [432, 0]
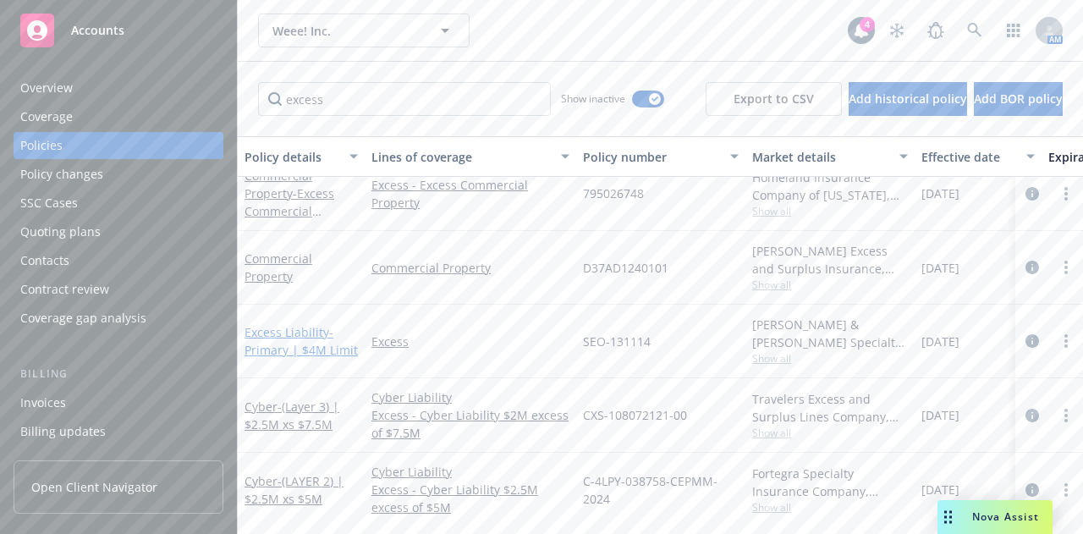
click at [292, 336] on link "Excess Liability - Primary | $4M Limit" at bounding box center [300, 341] width 113 height 34
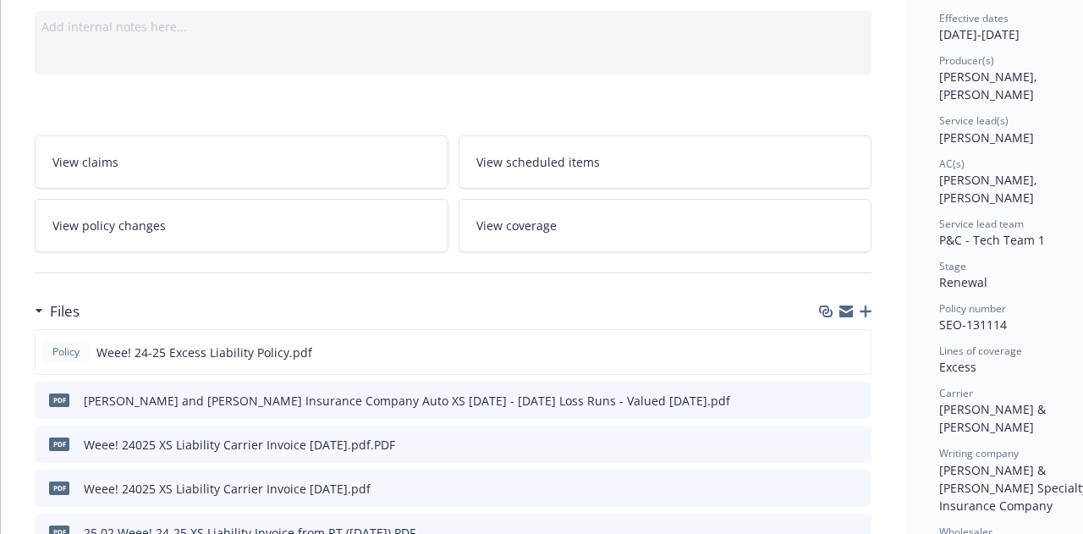
scroll to position [172, 0]
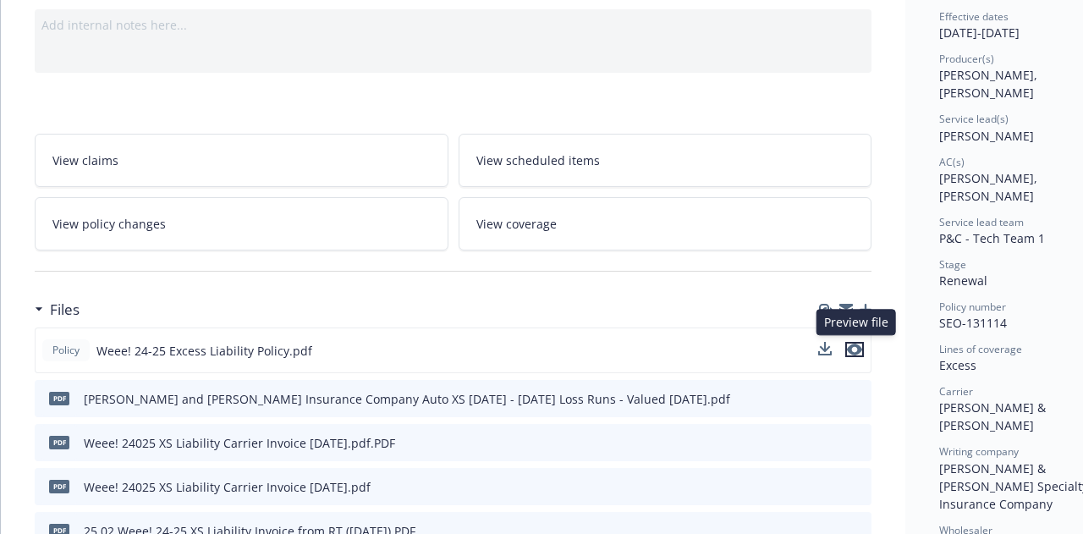
click at [856, 343] on icon "preview file" at bounding box center [854, 349] width 15 height 12
